Goal: Check status

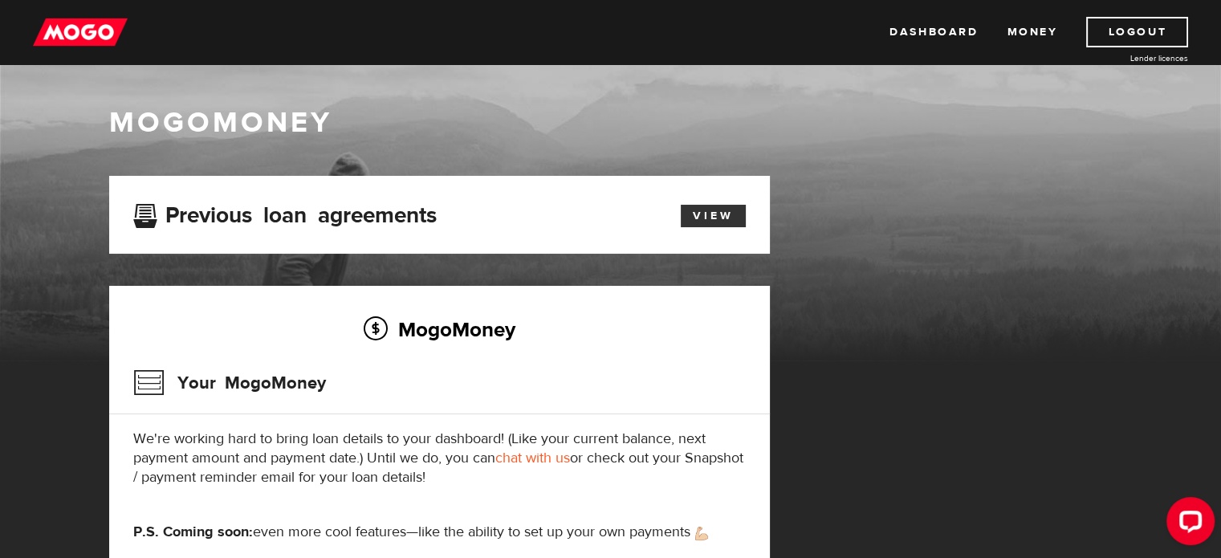
click at [698, 222] on link "View" at bounding box center [713, 216] width 65 height 22
click at [701, 218] on link "View" at bounding box center [713, 216] width 65 height 22
